Goal: Task Accomplishment & Management: Manage account settings

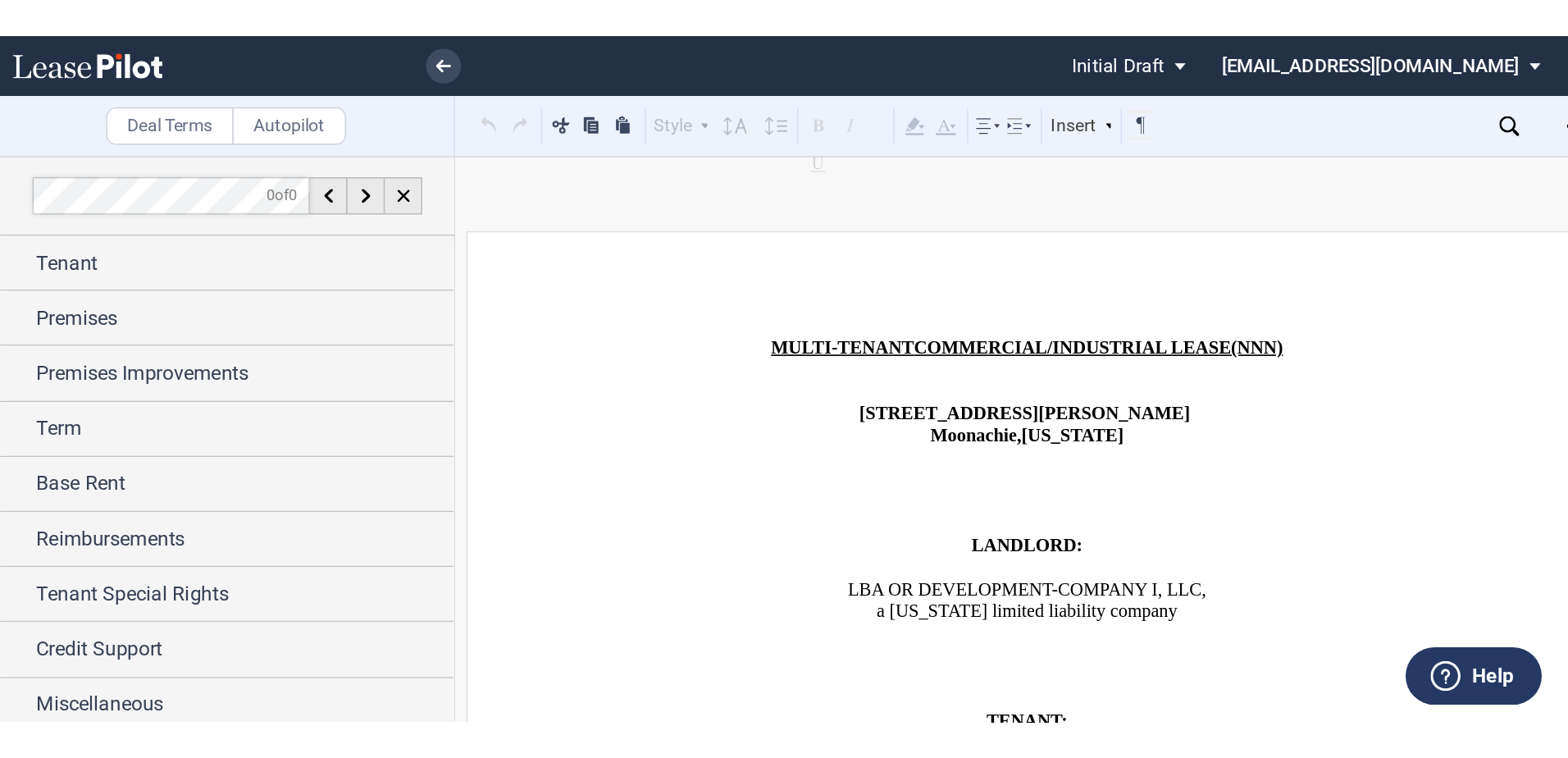
scroll to position [1722, 0]
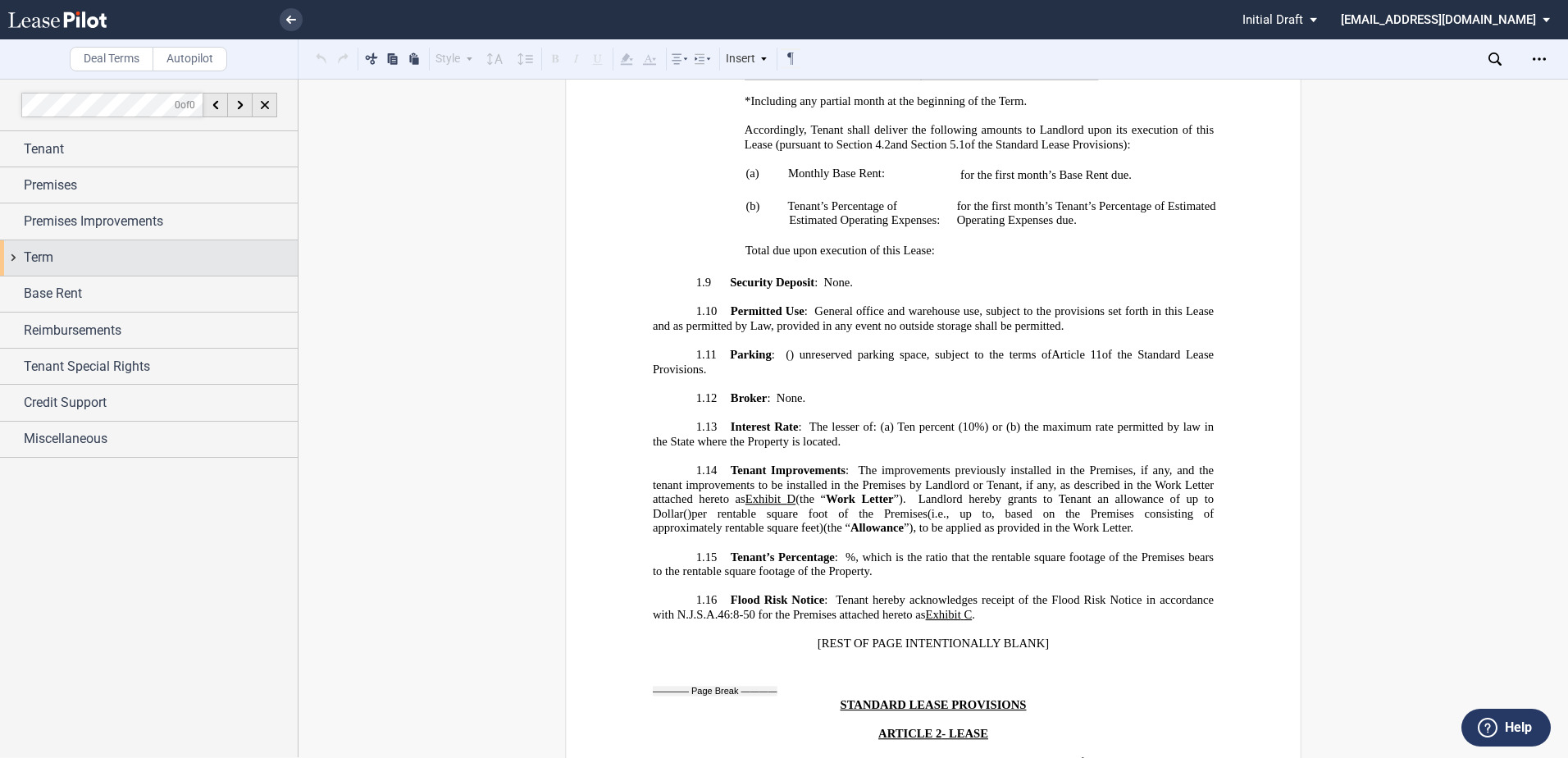
click at [59, 249] on div "Term" at bounding box center [161, 257] width 274 height 20
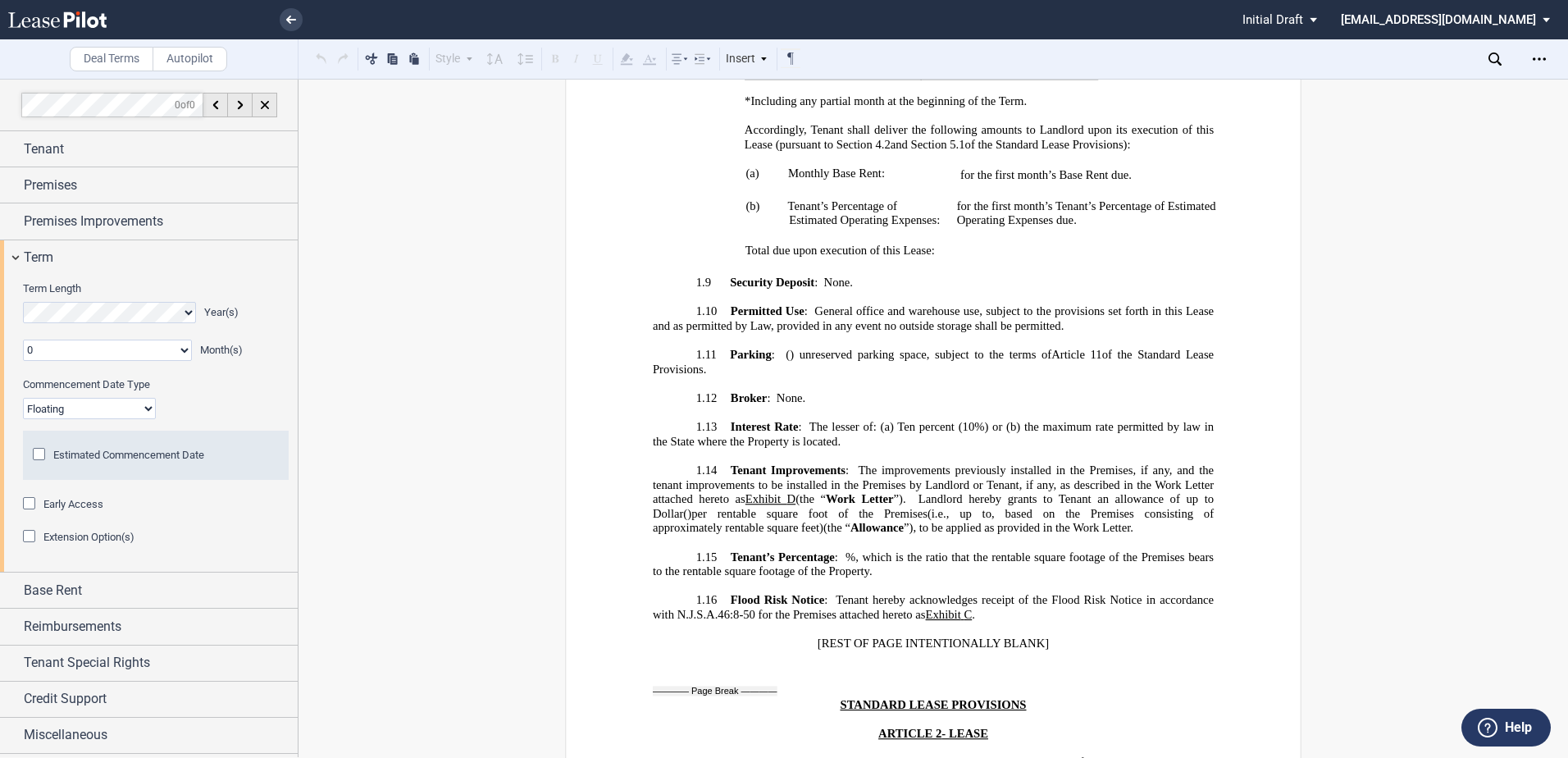
click at [87, 450] on span "Early Access" at bounding box center [73, 503] width 60 height 12
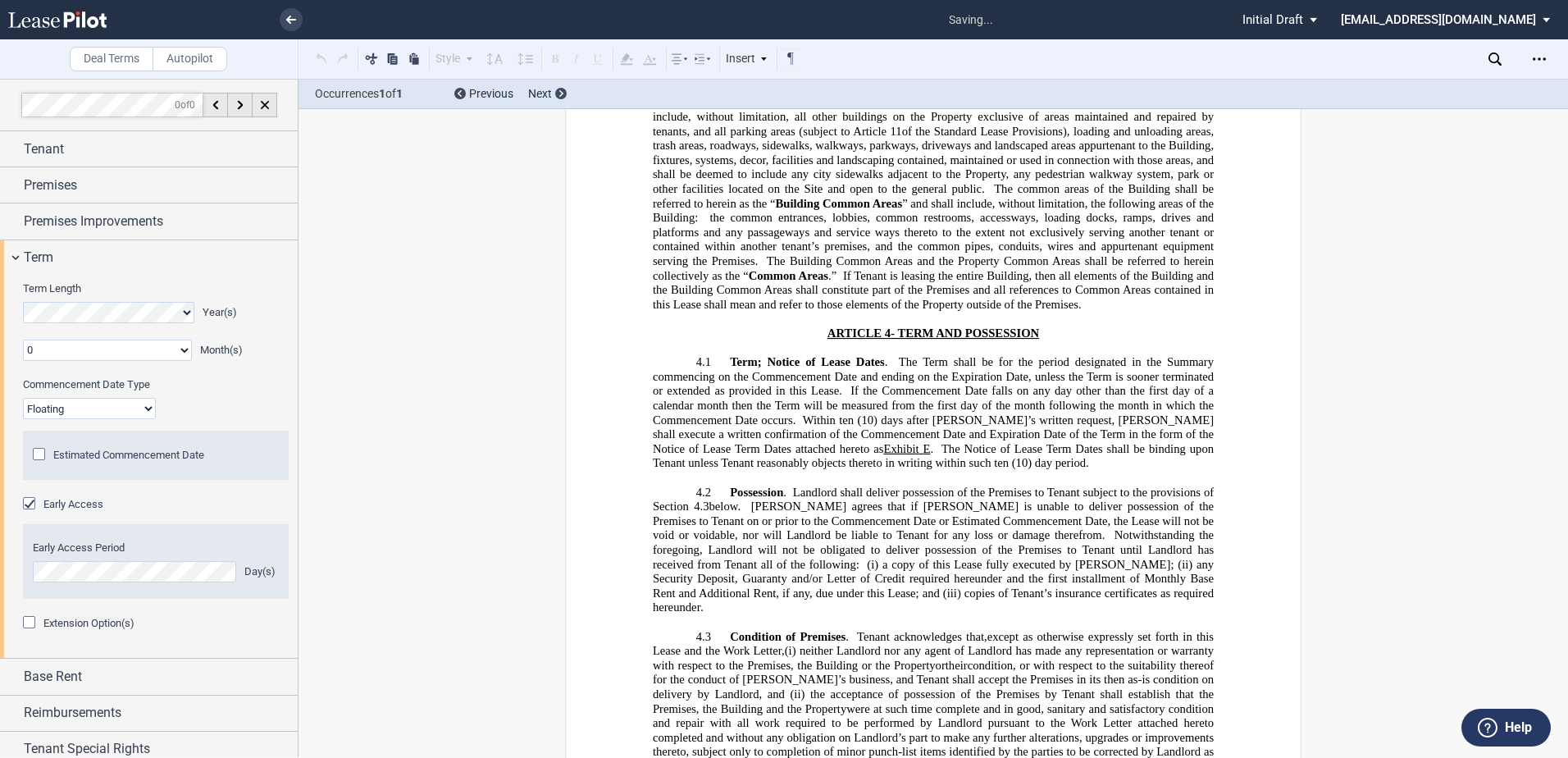
scroll to position [3588, 0]
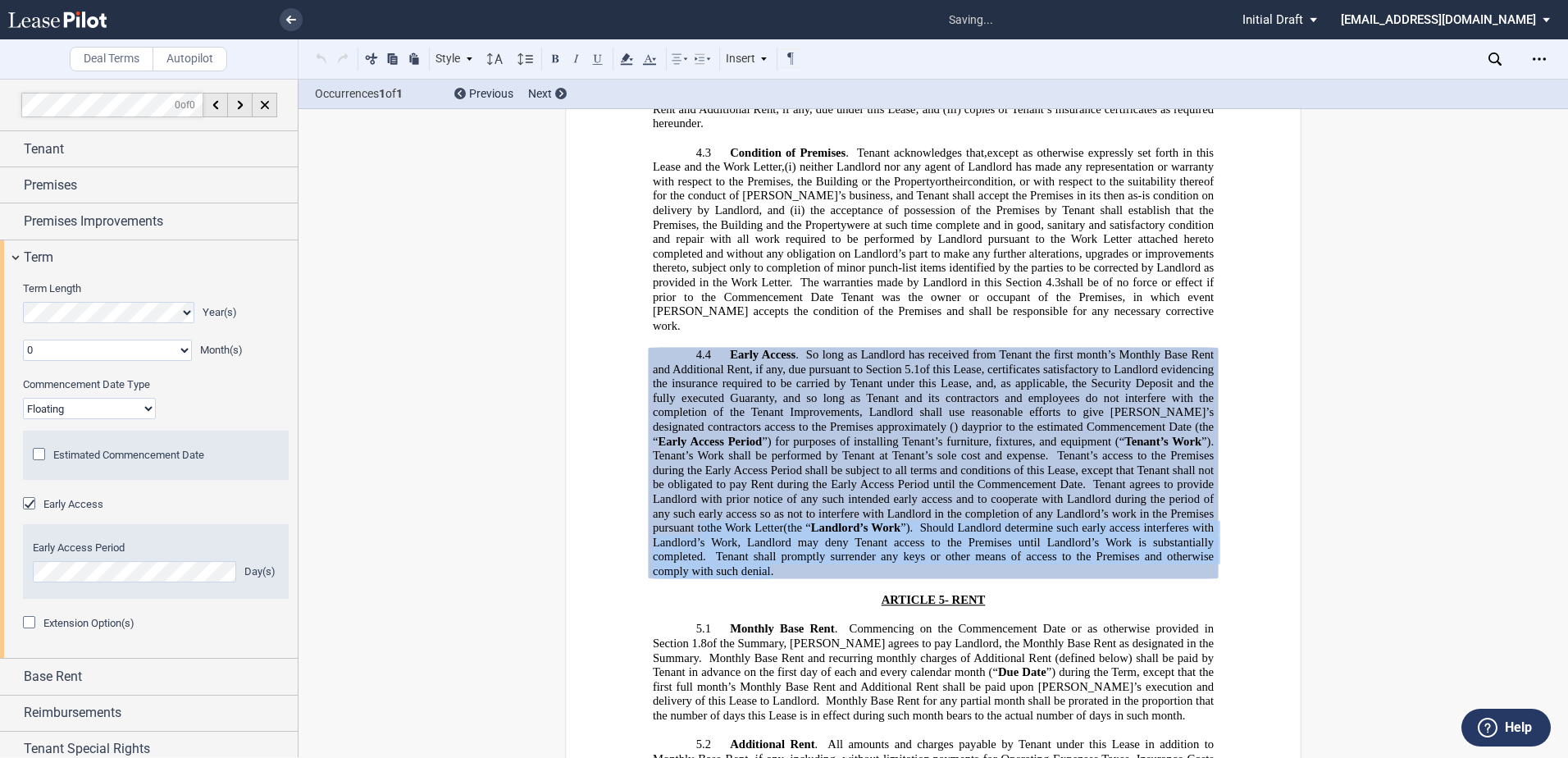
drag, startPoint x: 817, startPoint y: 487, endPoint x: 803, endPoint y: 441, distance: 48.1
click at [803, 441] on p "4.4 Early Access . So long as Landlord has received from Tenant the first month…" at bounding box center [933, 463] width 561 height 231
drag, startPoint x: 803, startPoint y: 441, endPoint x: 825, endPoint y: 483, distance: 47.4
click at [825, 450] on p "4.4 Early Access . So long as Landlord has received from Tenant the first month…" at bounding box center [933, 463] width 561 height 231
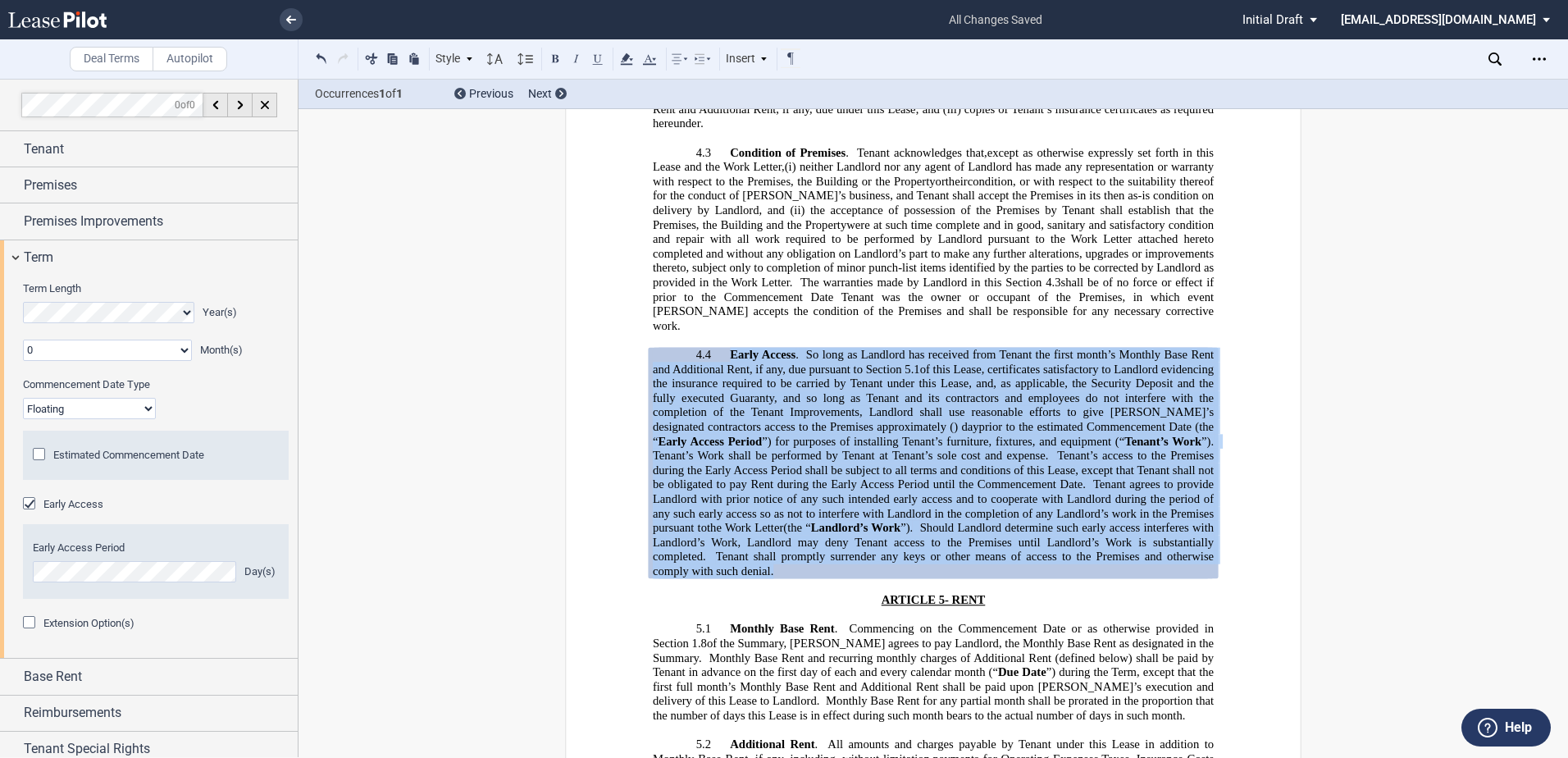
drag, startPoint x: 825, startPoint y: 489, endPoint x: 722, endPoint y: 258, distance: 252.9
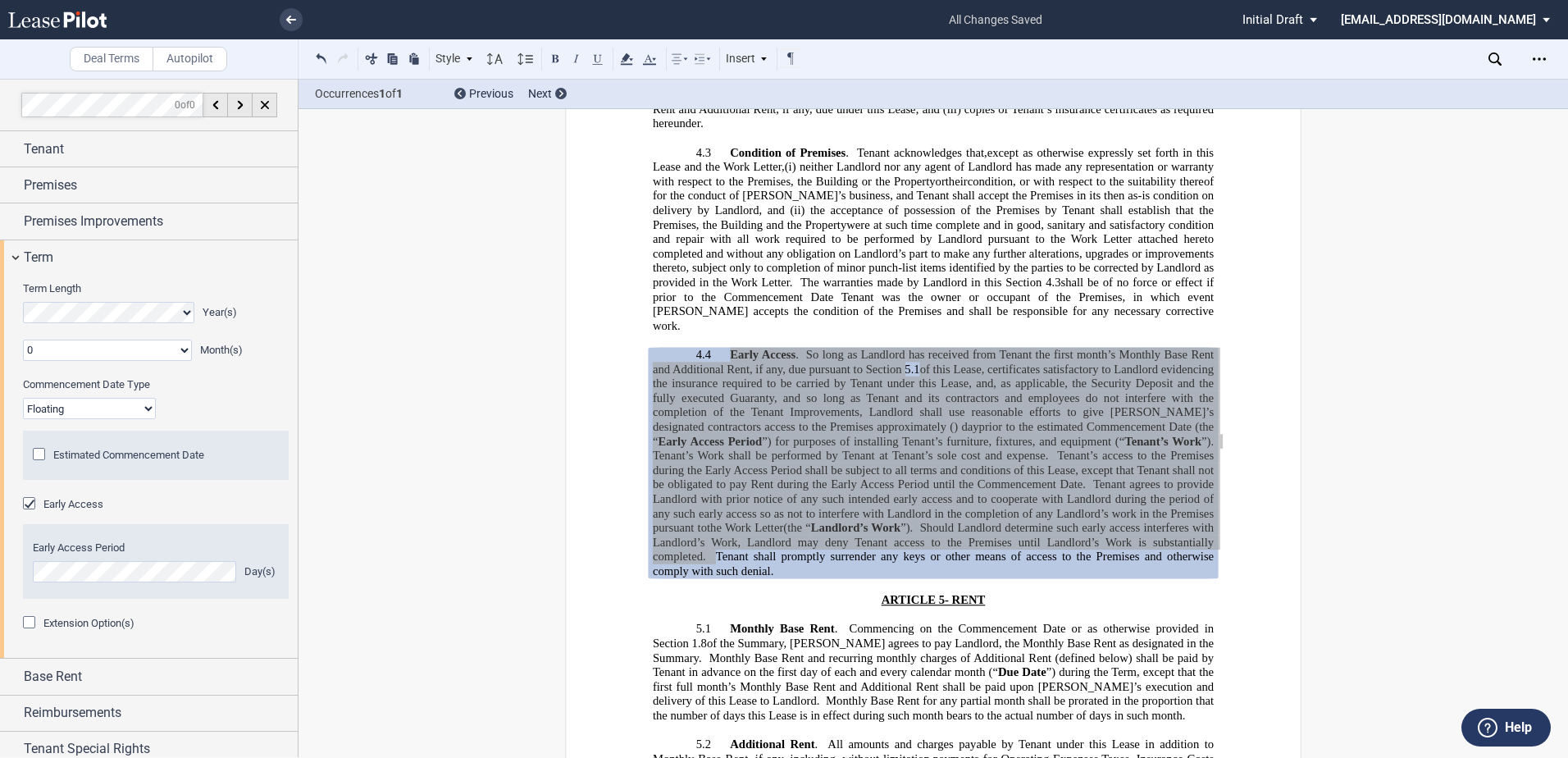
scroll to position [3177, 0]
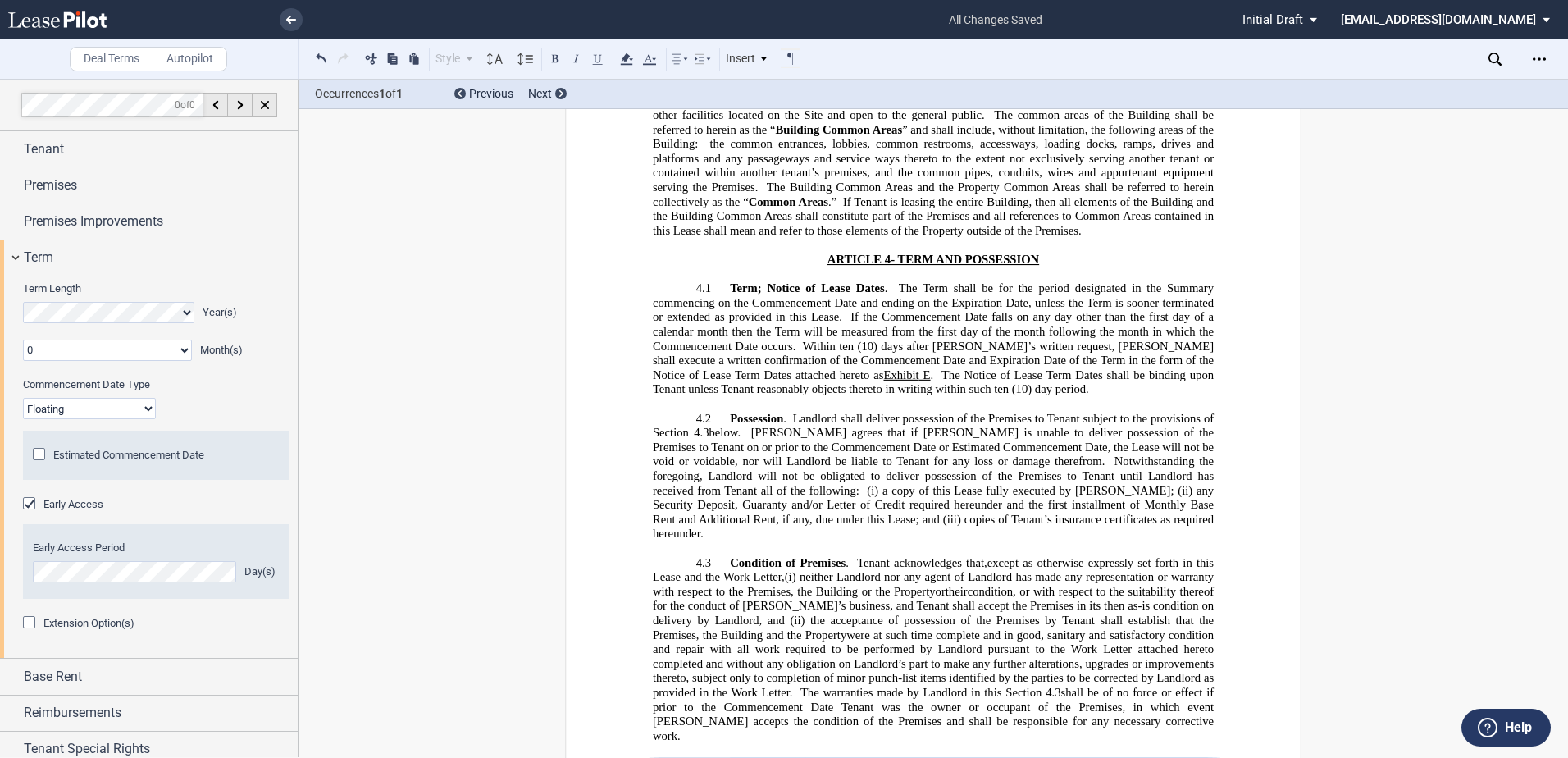
click at [1029, 59] on icon at bounding box center [1495, 59] width 13 height 13
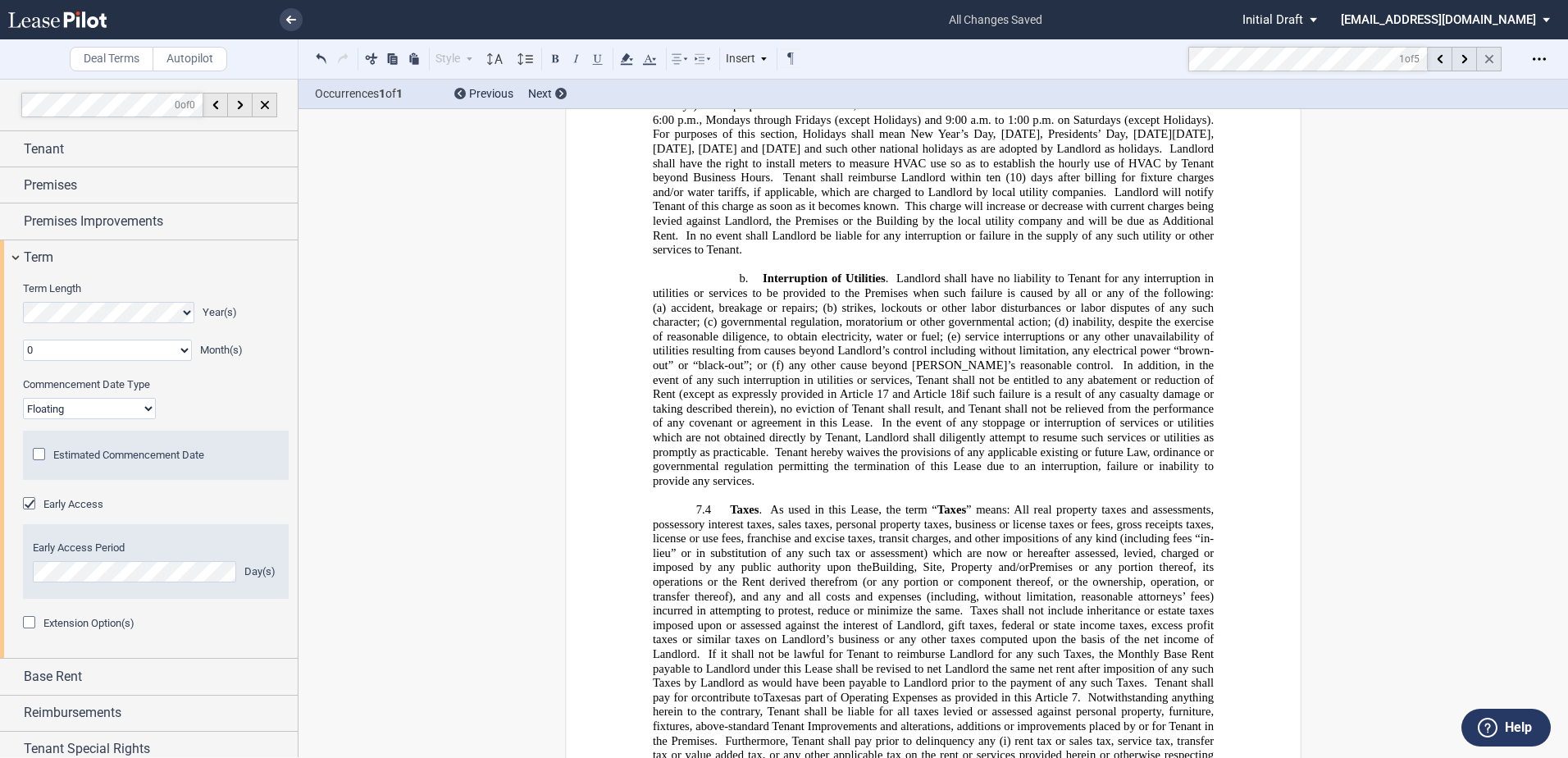
scroll to position [9362, 0]
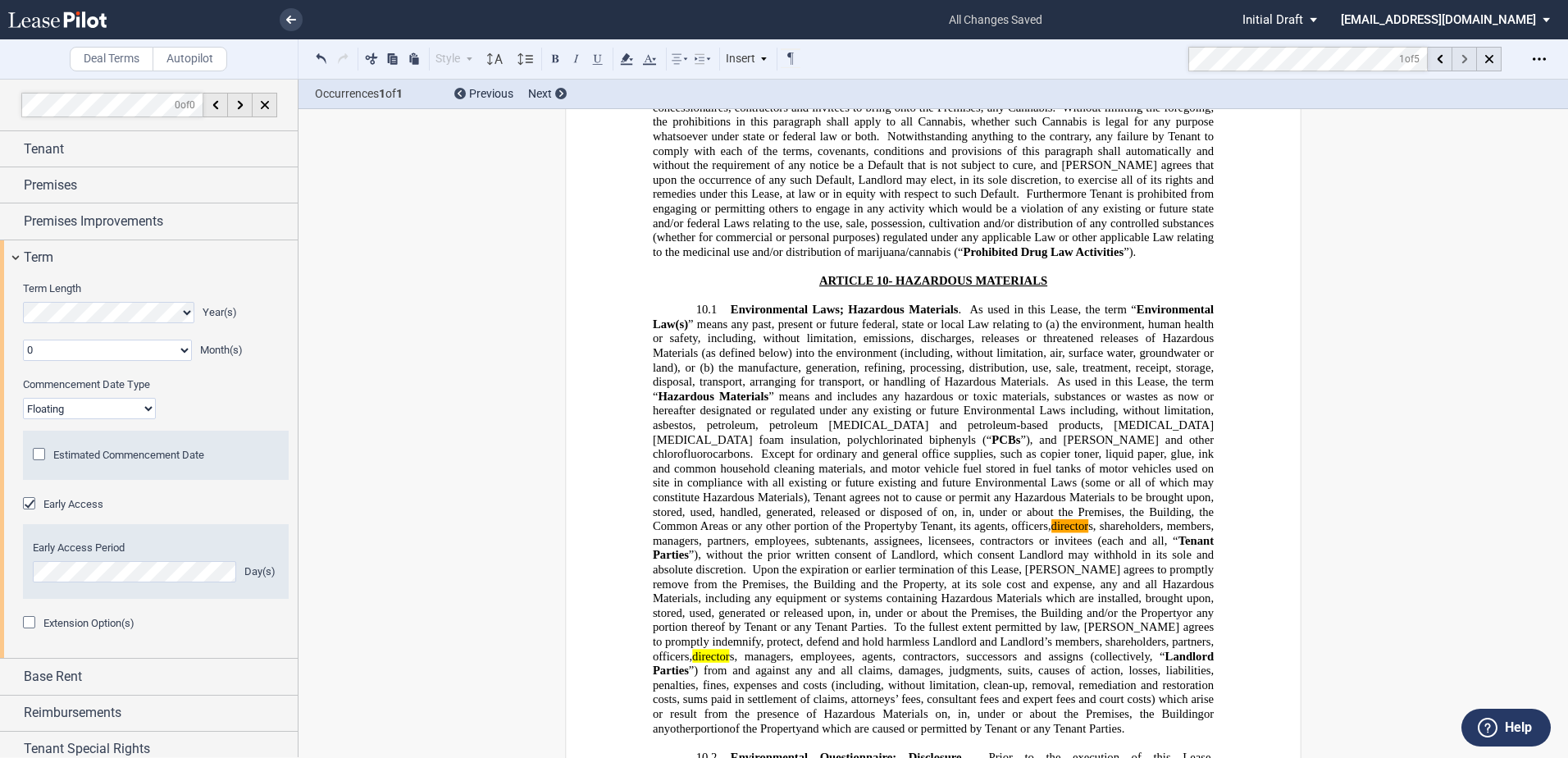
click at [1029, 59] on use at bounding box center [1464, 59] width 6 height 9
click at [1029, 60] on use at bounding box center [1464, 59] width 6 height 9
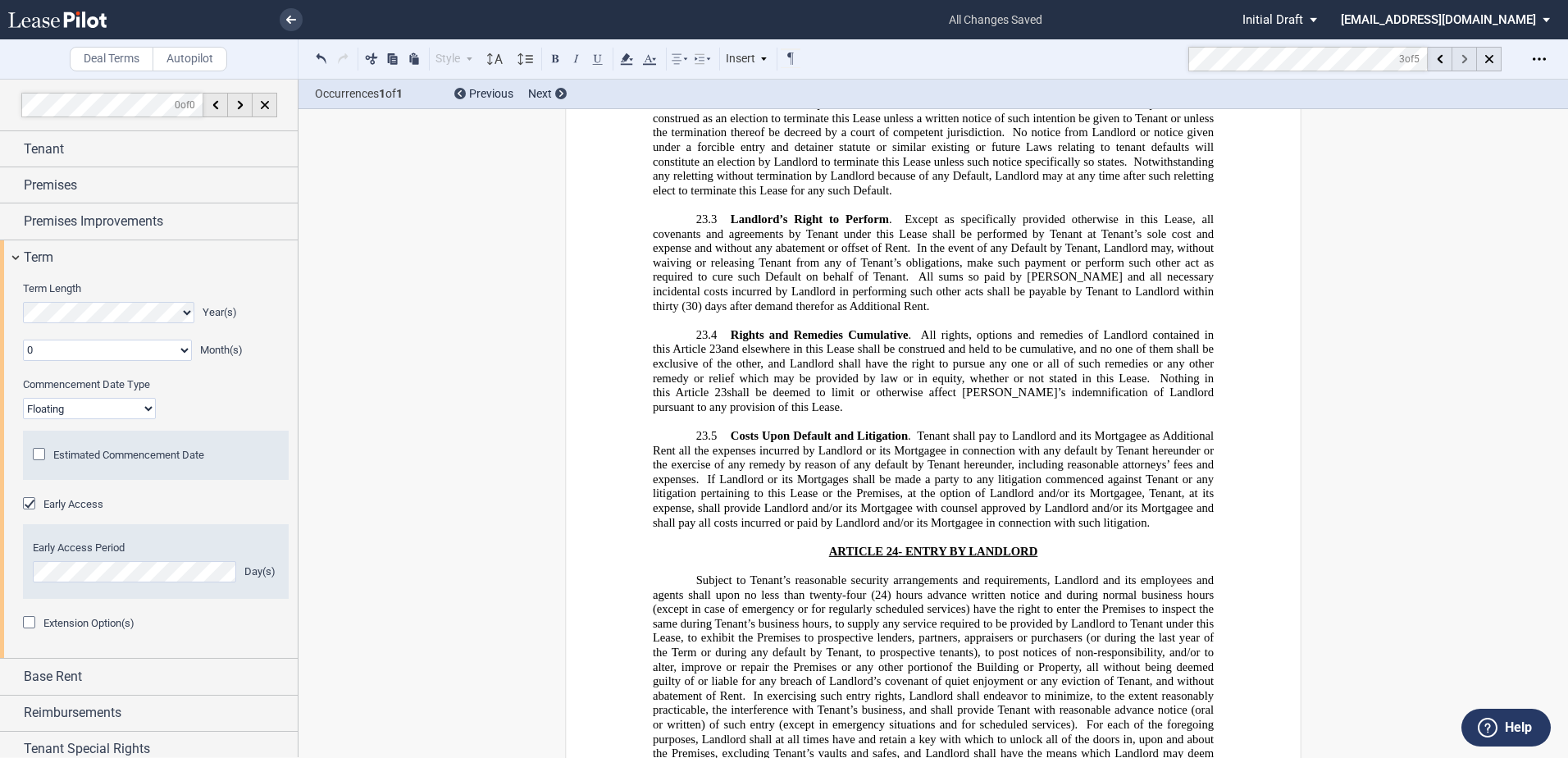
scroll to position [21399, 0]
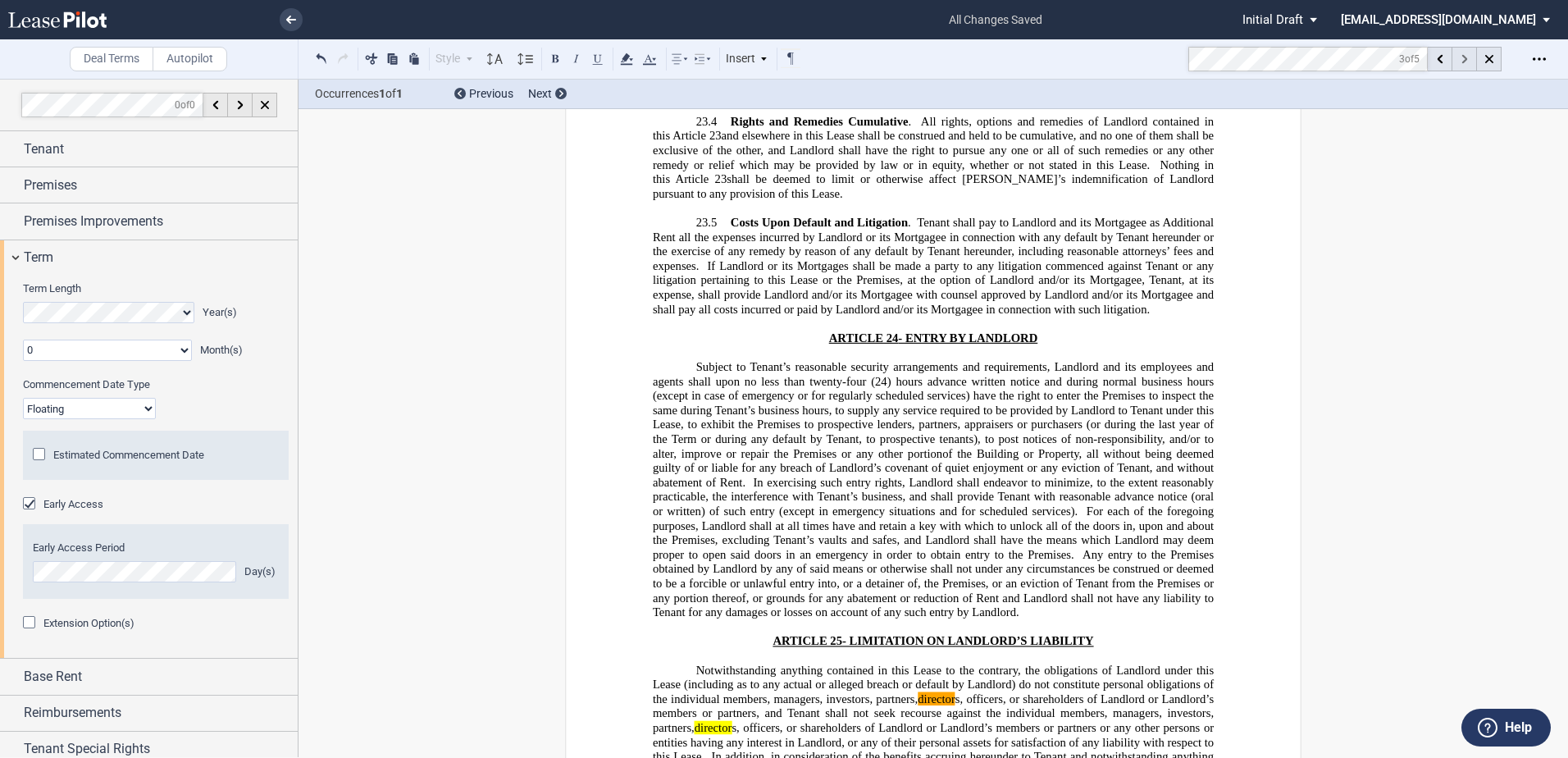
click at [1029, 60] on use at bounding box center [1464, 59] width 6 height 9
click at [1029, 61] on use at bounding box center [1464, 59] width 6 height 9
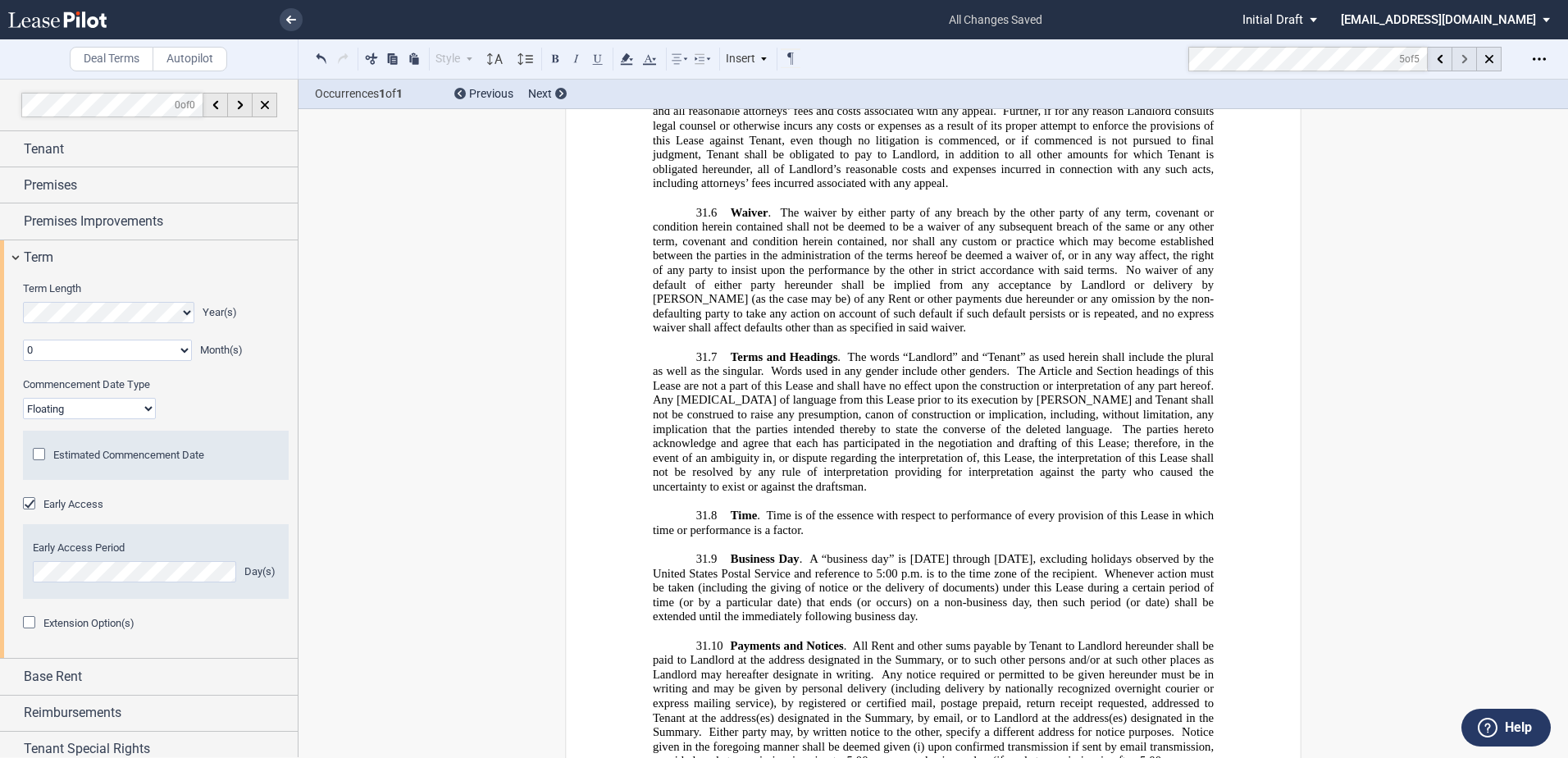
scroll to position [25412, 0]
